Goal: Transaction & Acquisition: Purchase product/service

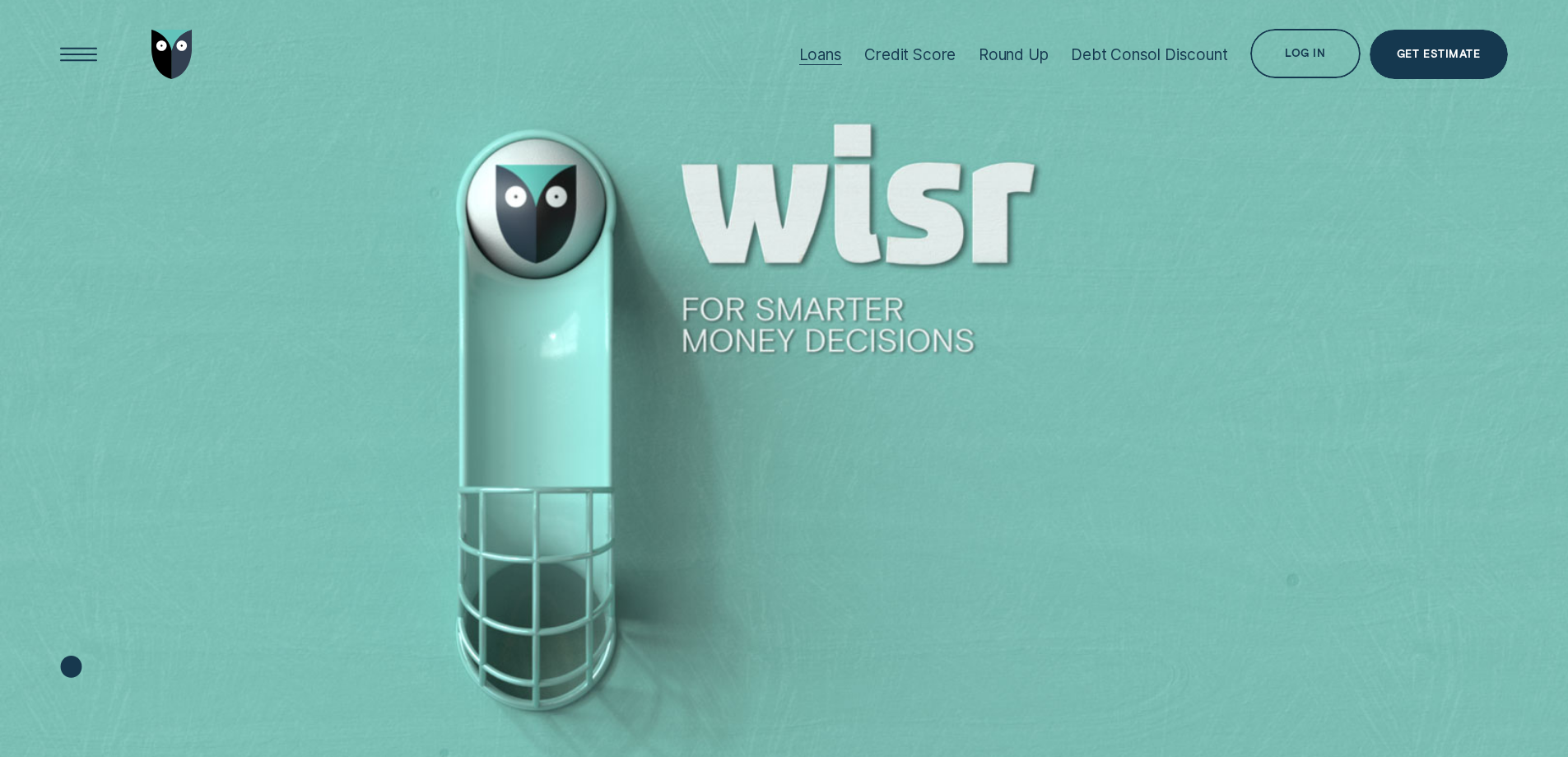
click at [836, 53] on div "Loans" at bounding box center [820, 55] width 43 height 19
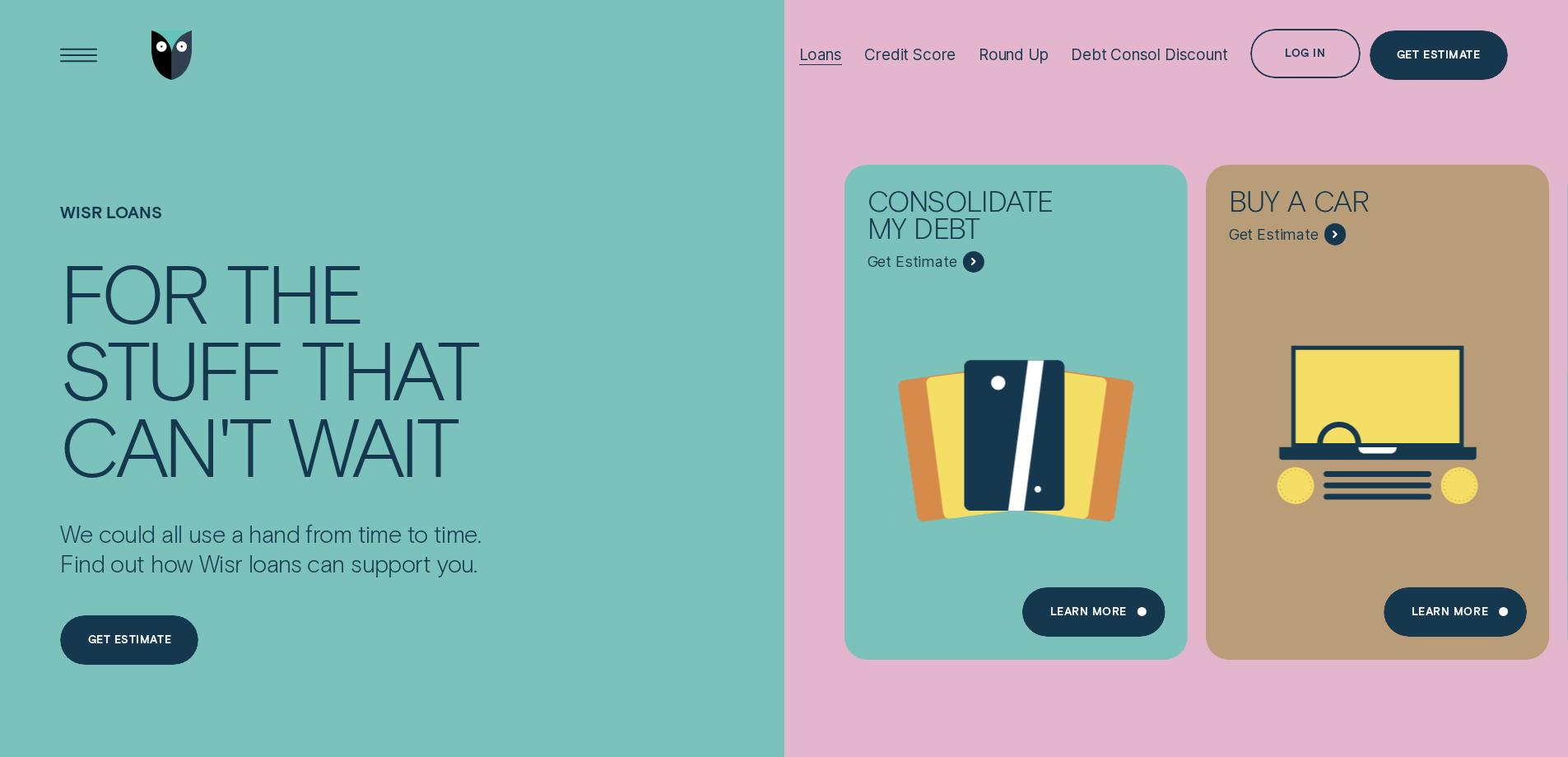
click at [808, 53] on div "Loans" at bounding box center [820, 55] width 43 height 19
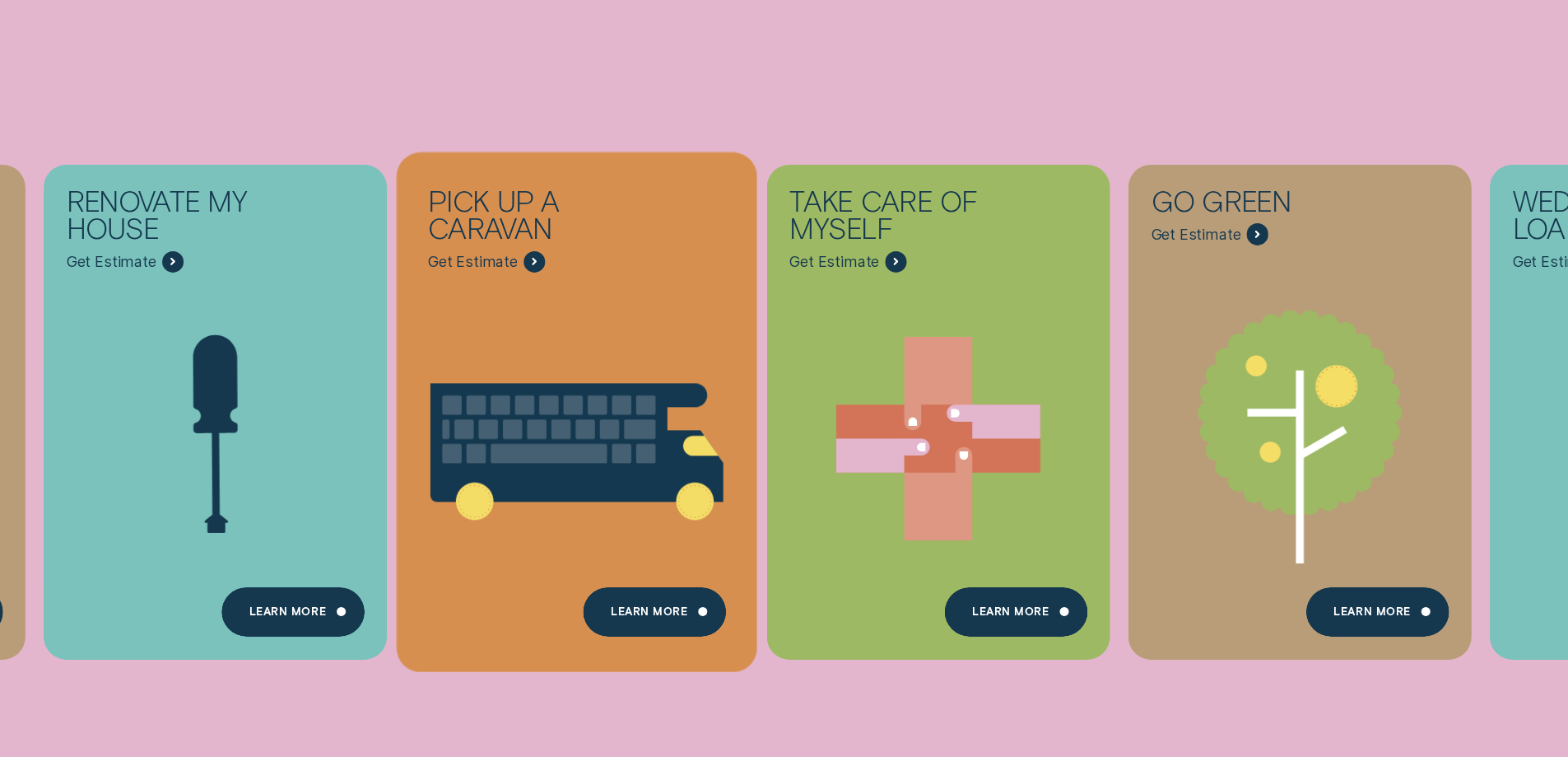
scroll to position [165, 0]
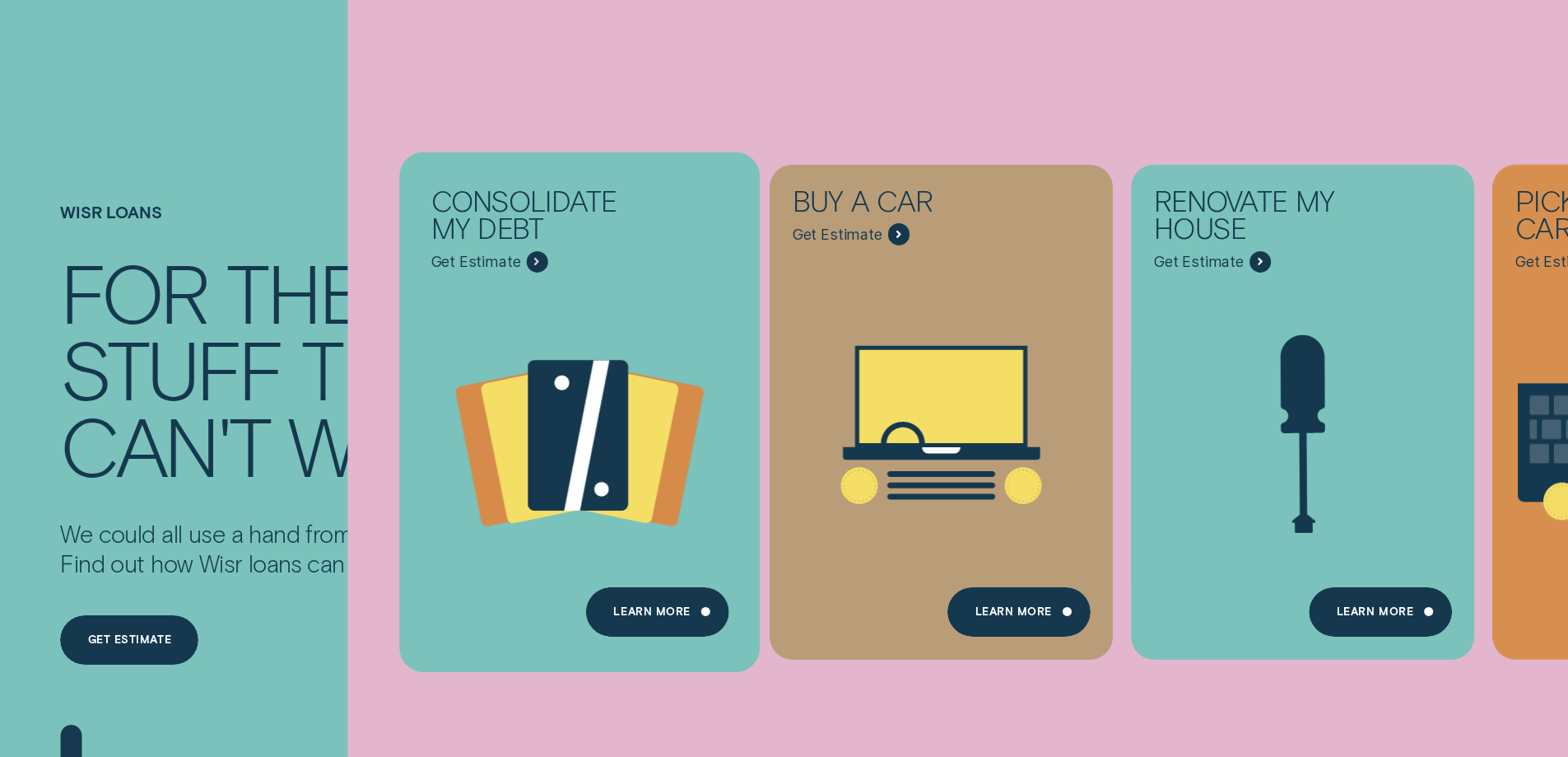
click at [498, 362] on icon "Consolidate my debt - Learn more" at bounding box center [580, 438] width 360 height 276
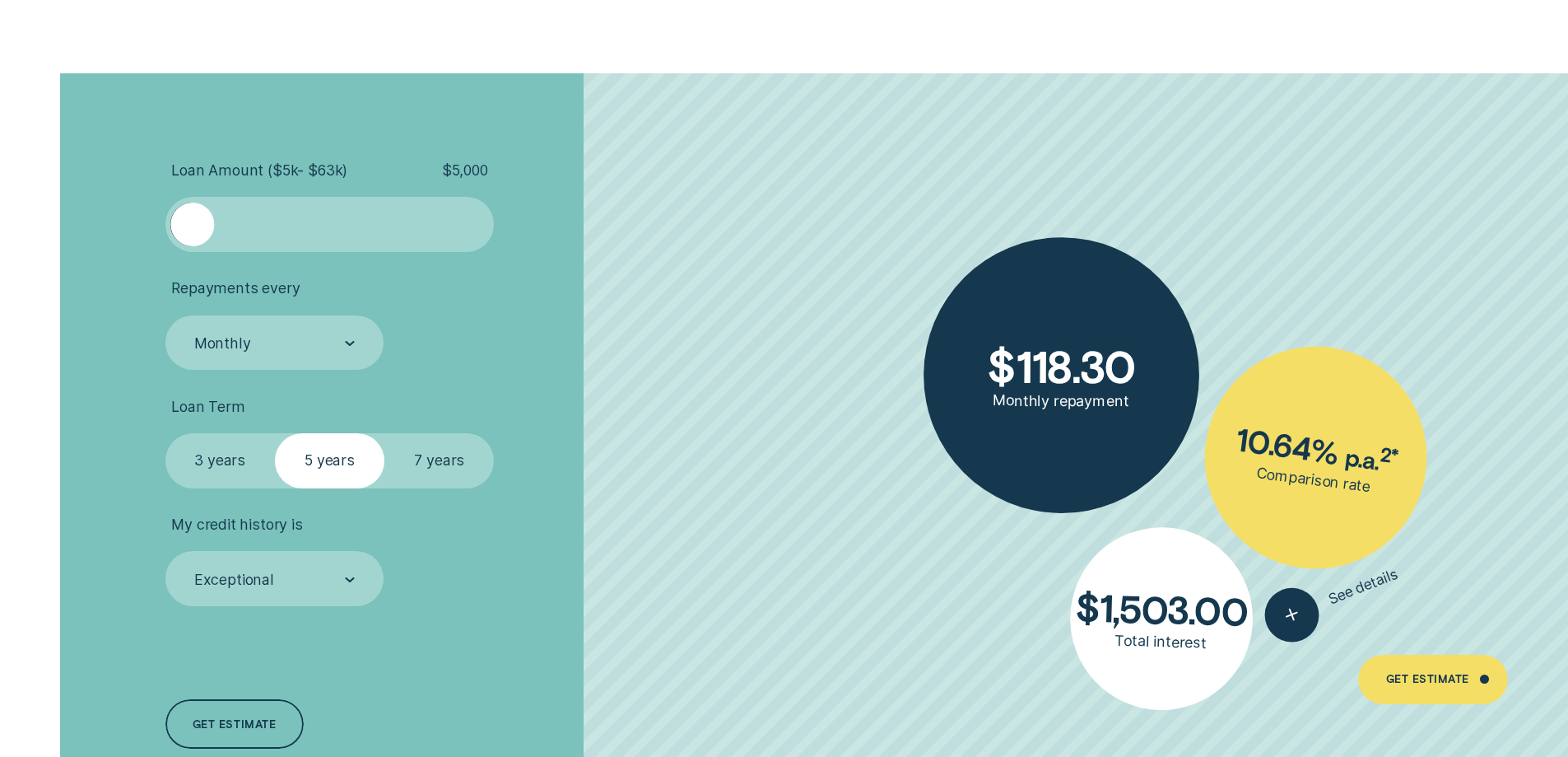
scroll to position [3789, 0]
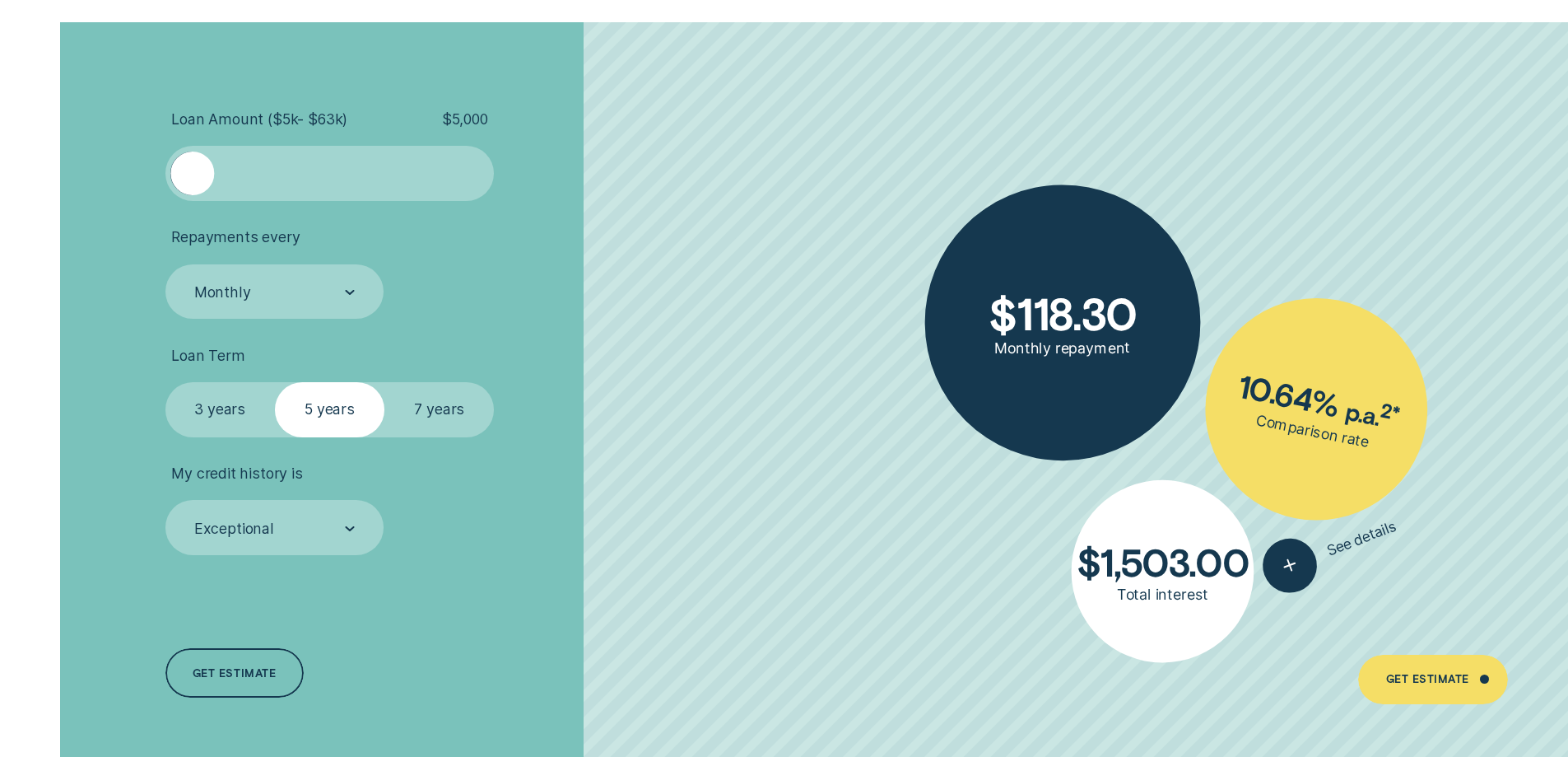
click at [434, 400] on label "7 years" at bounding box center [440, 409] width 110 height 55
click at [385, 382] on input "7 years" at bounding box center [385, 382] width 0 height 0
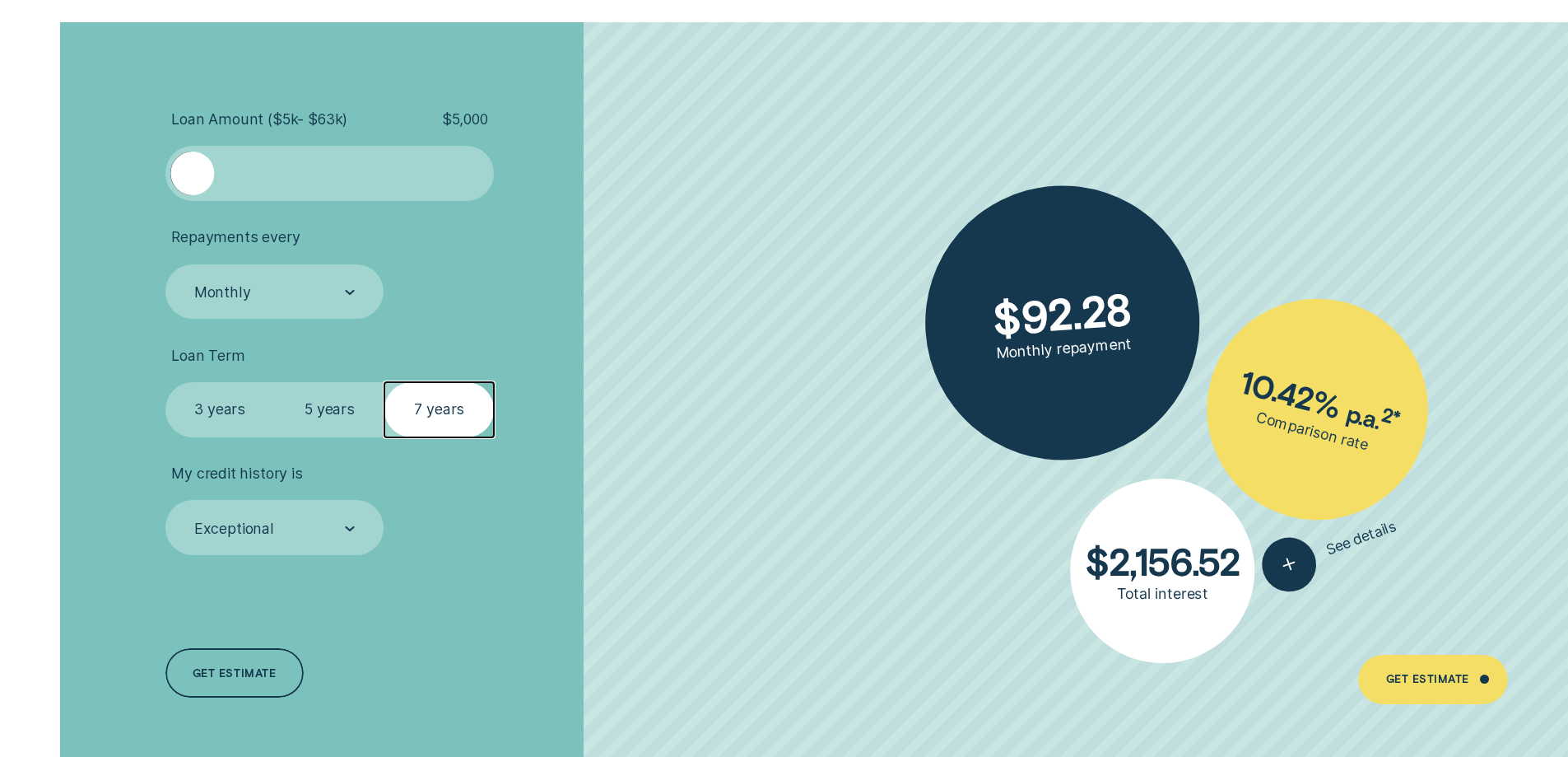
click at [379, 193] on div at bounding box center [329, 173] width 274 height 44
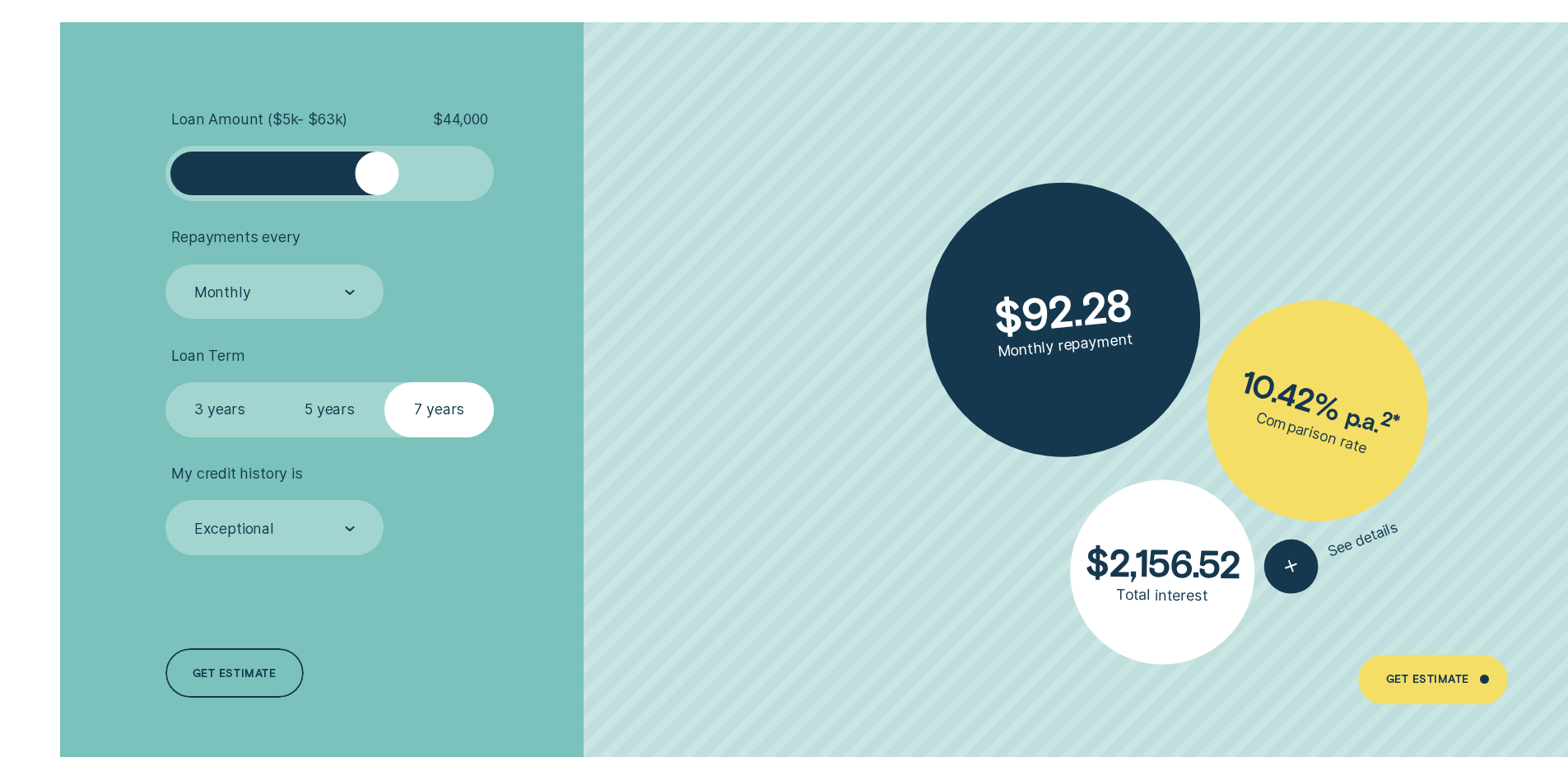
click at [328, 173] on div at bounding box center [329, 173] width 274 height 44
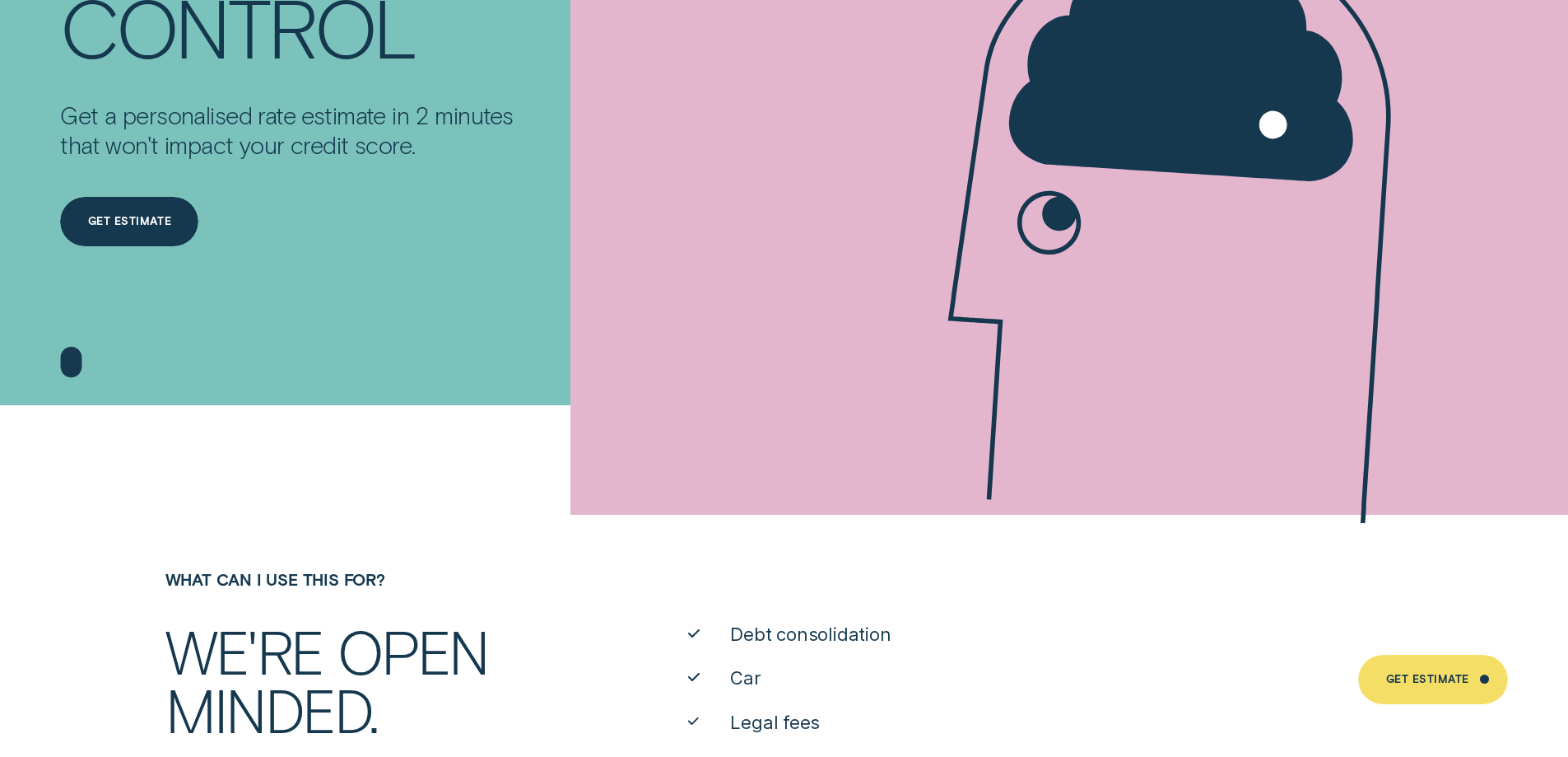
scroll to position [0, 0]
